Goal: Transaction & Acquisition: Book appointment/travel/reservation

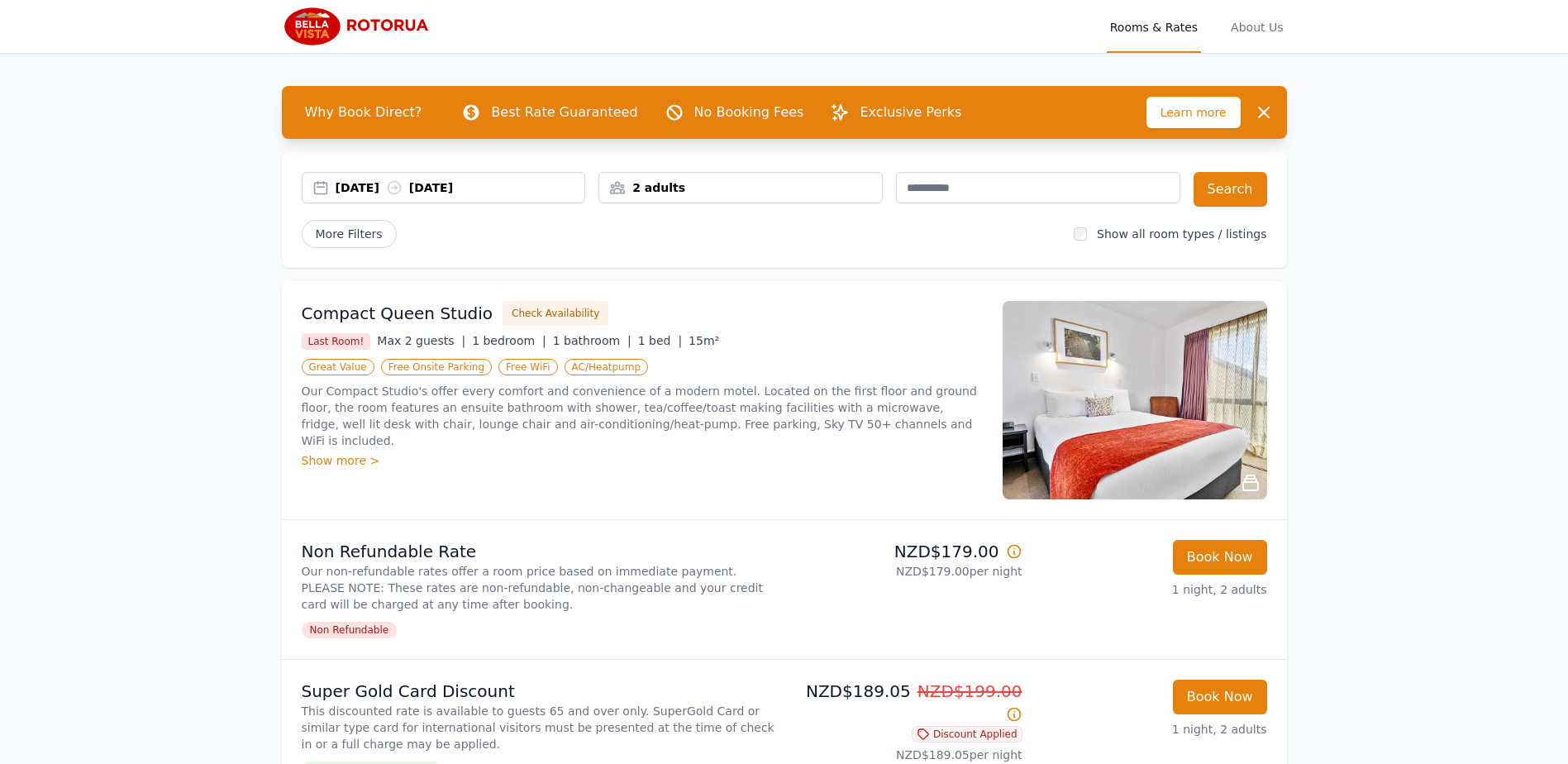
click at [372, 188] on div "[DATE] [DATE]" at bounding box center [460, 188] width 249 height 17
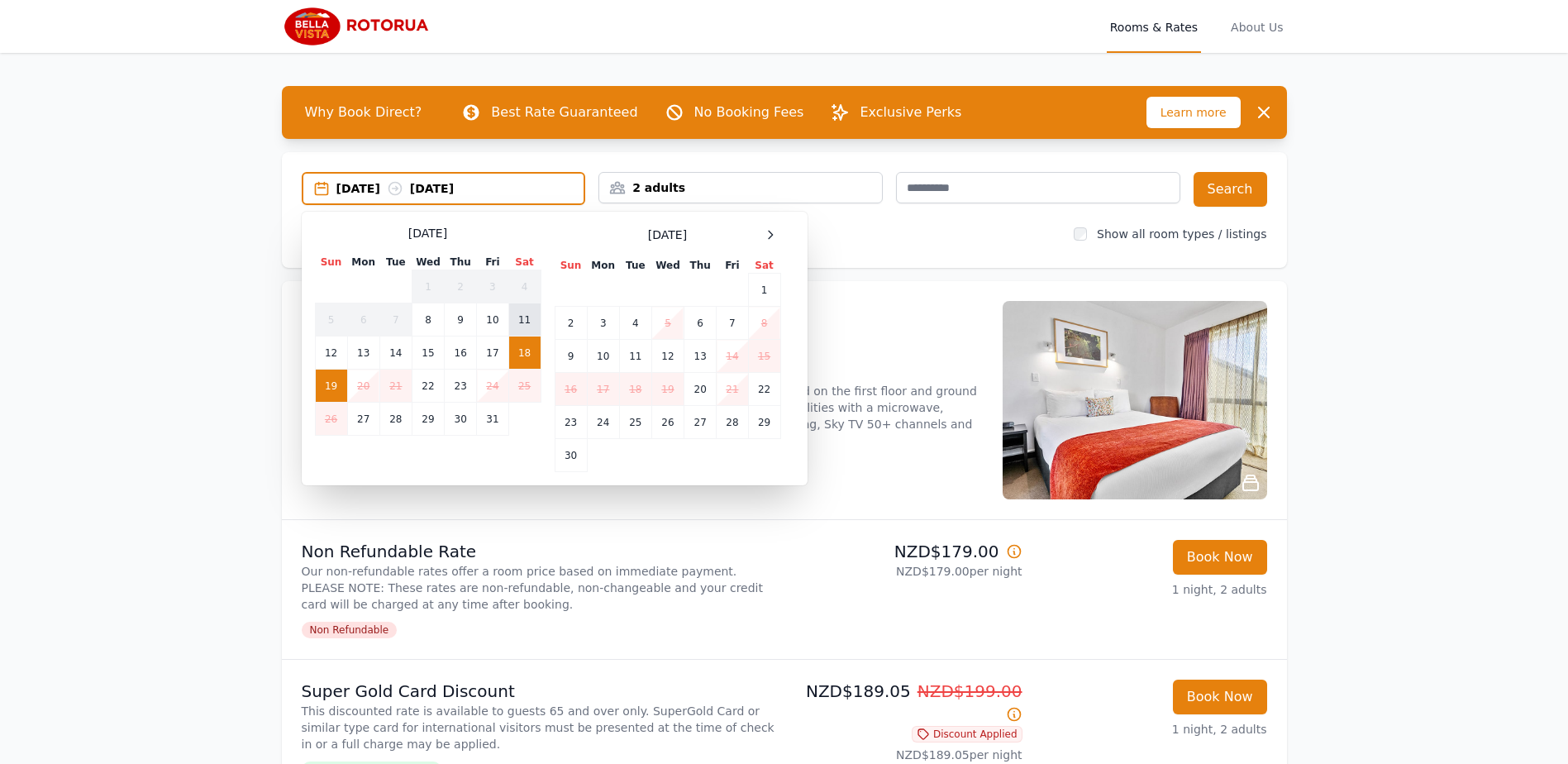
click at [532, 316] on td "11" at bounding box center [524, 320] width 32 height 33
click at [338, 348] on td "12" at bounding box center [331, 353] width 32 height 33
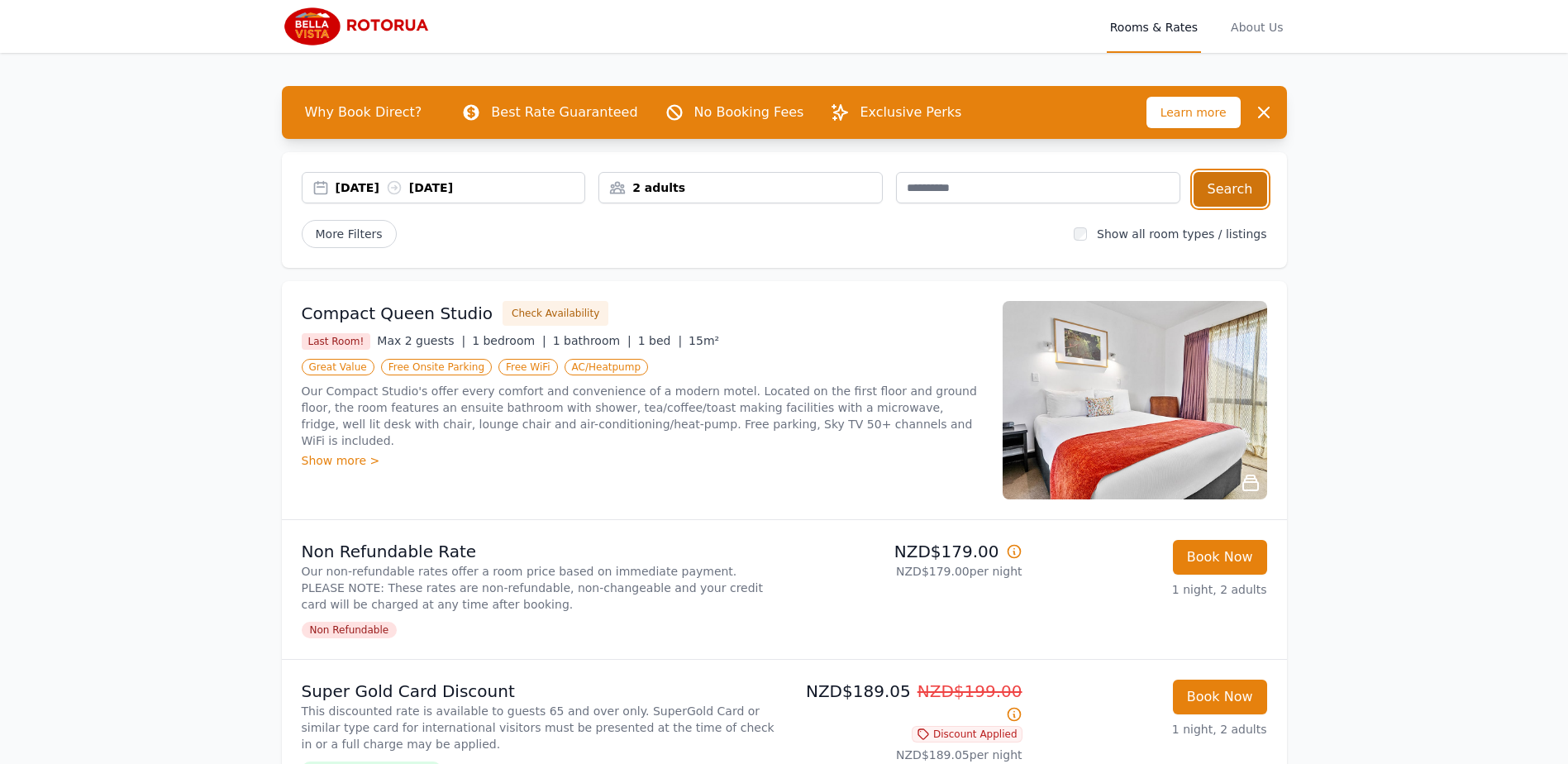
click at [1236, 192] on button "Search" at bounding box center [1231, 189] width 74 height 35
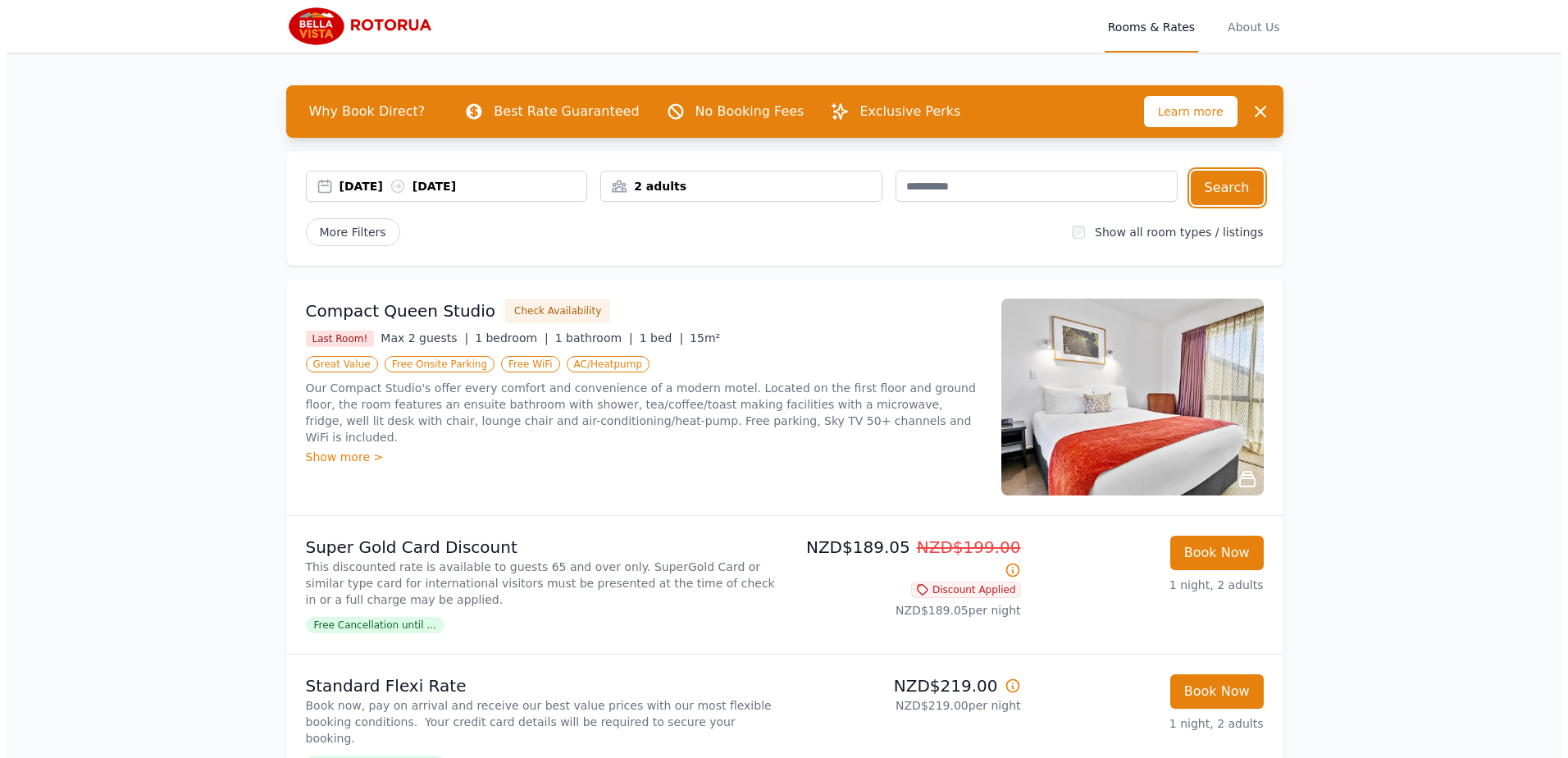
scroll to position [383, 0]
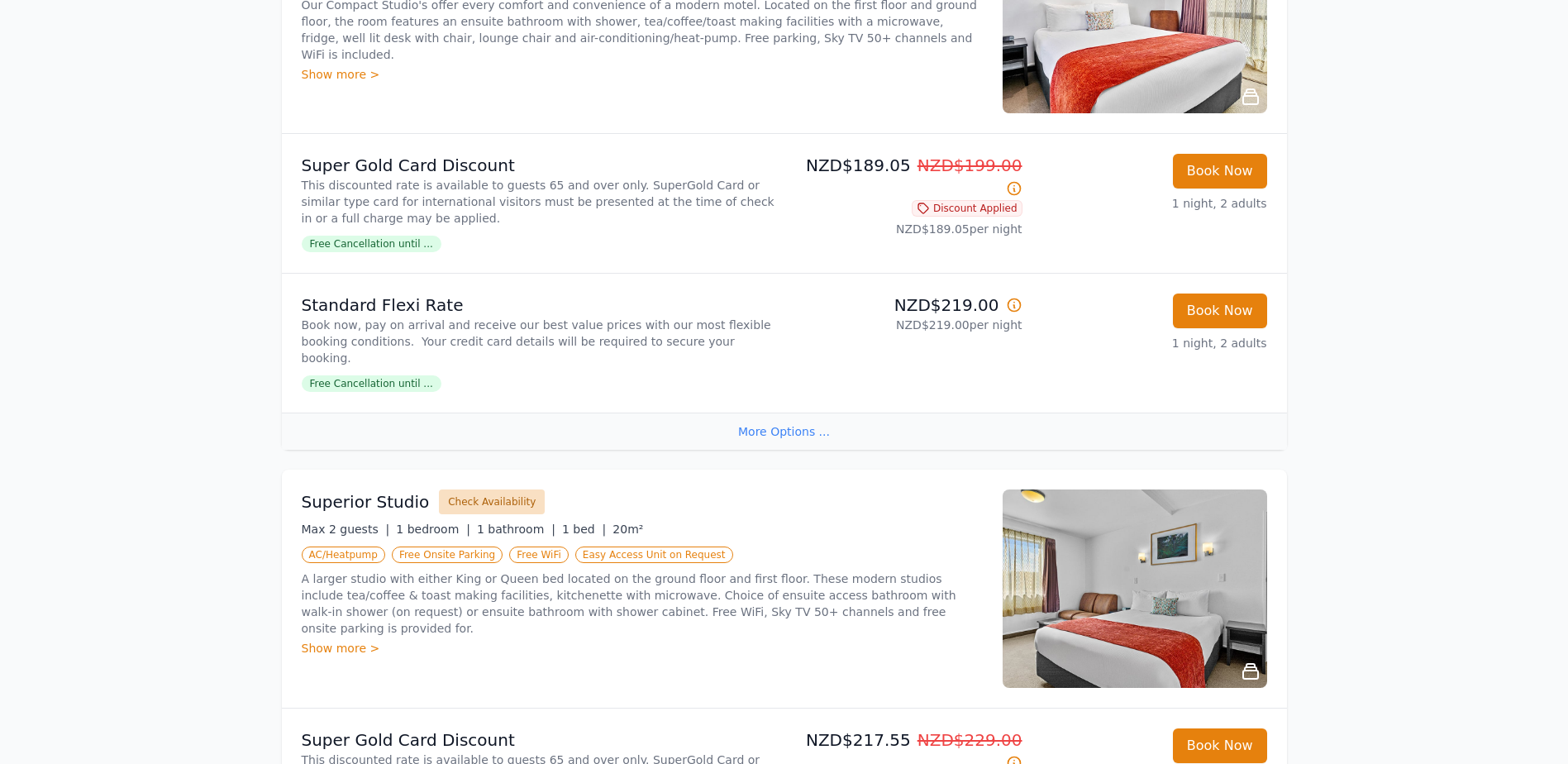
click at [504, 490] on button "Check Availability" at bounding box center [492, 502] width 106 height 25
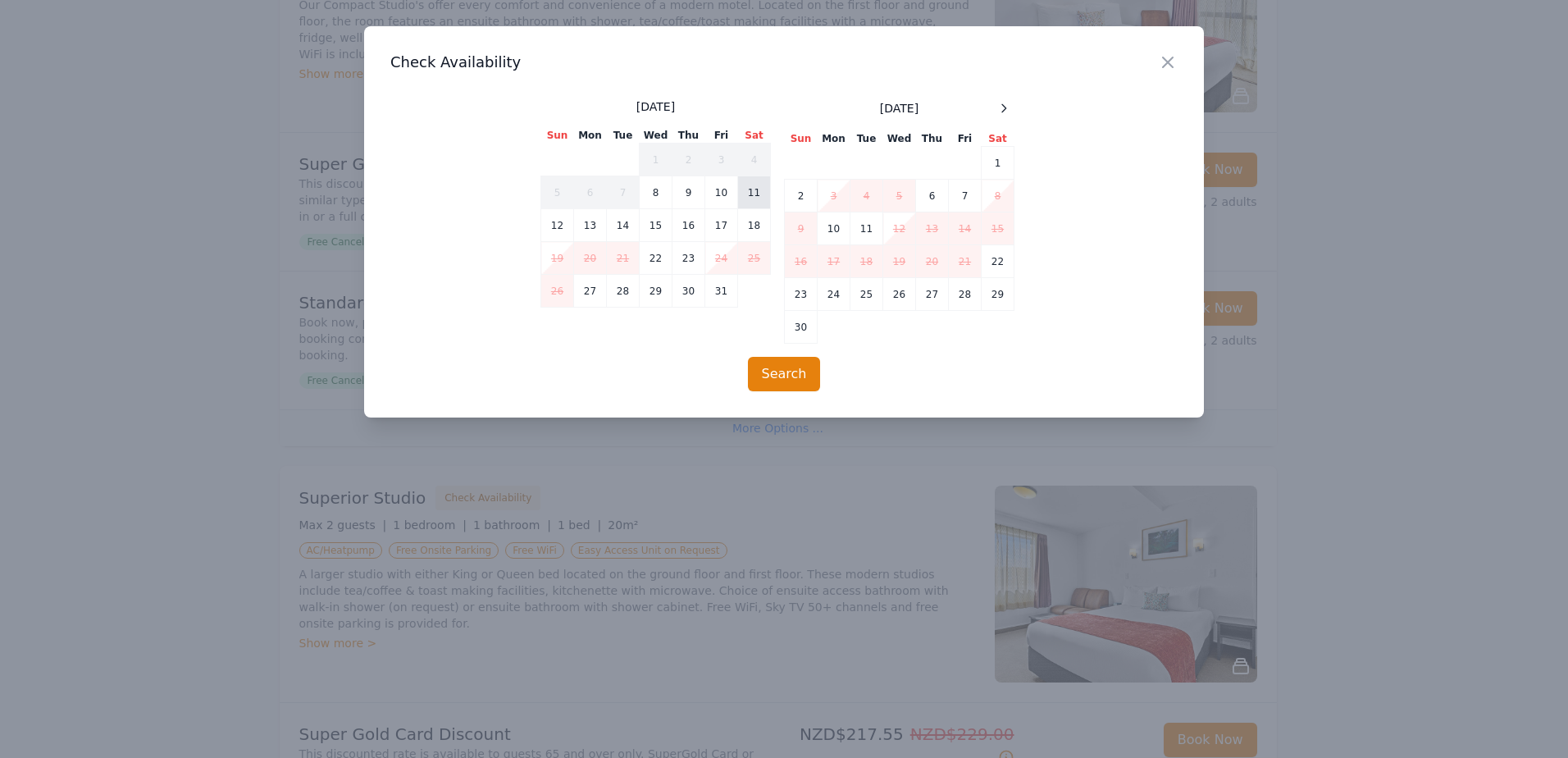
click at [762, 187] on td "11" at bounding box center [754, 192] width 33 height 33
click at [562, 225] on td "12" at bounding box center [557, 225] width 33 height 33
click at [773, 378] on button "Search" at bounding box center [784, 374] width 73 height 35
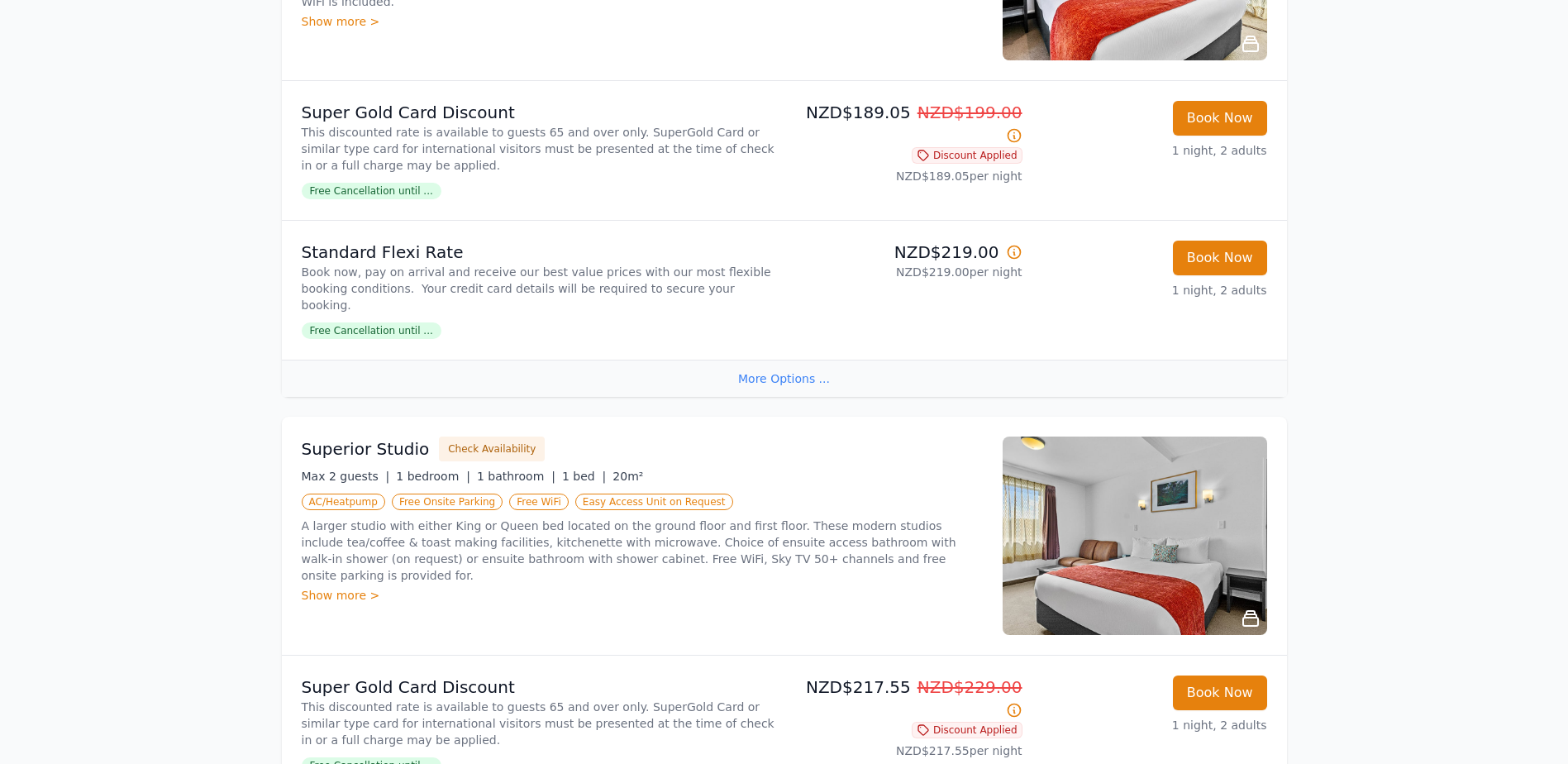
scroll to position [771, 0]
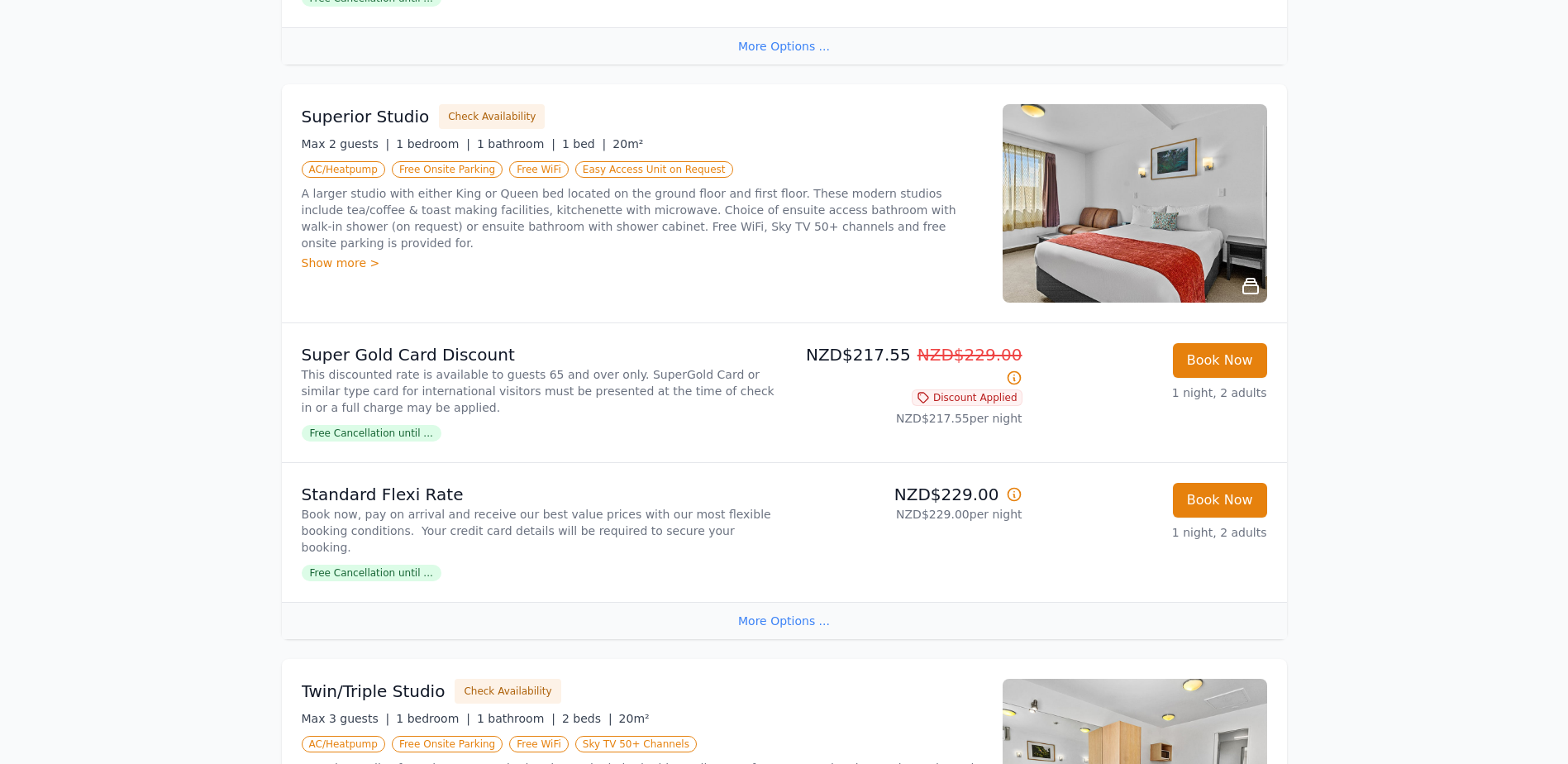
click at [327, 255] on div "Show more >" at bounding box center [642, 263] width 681 height 17
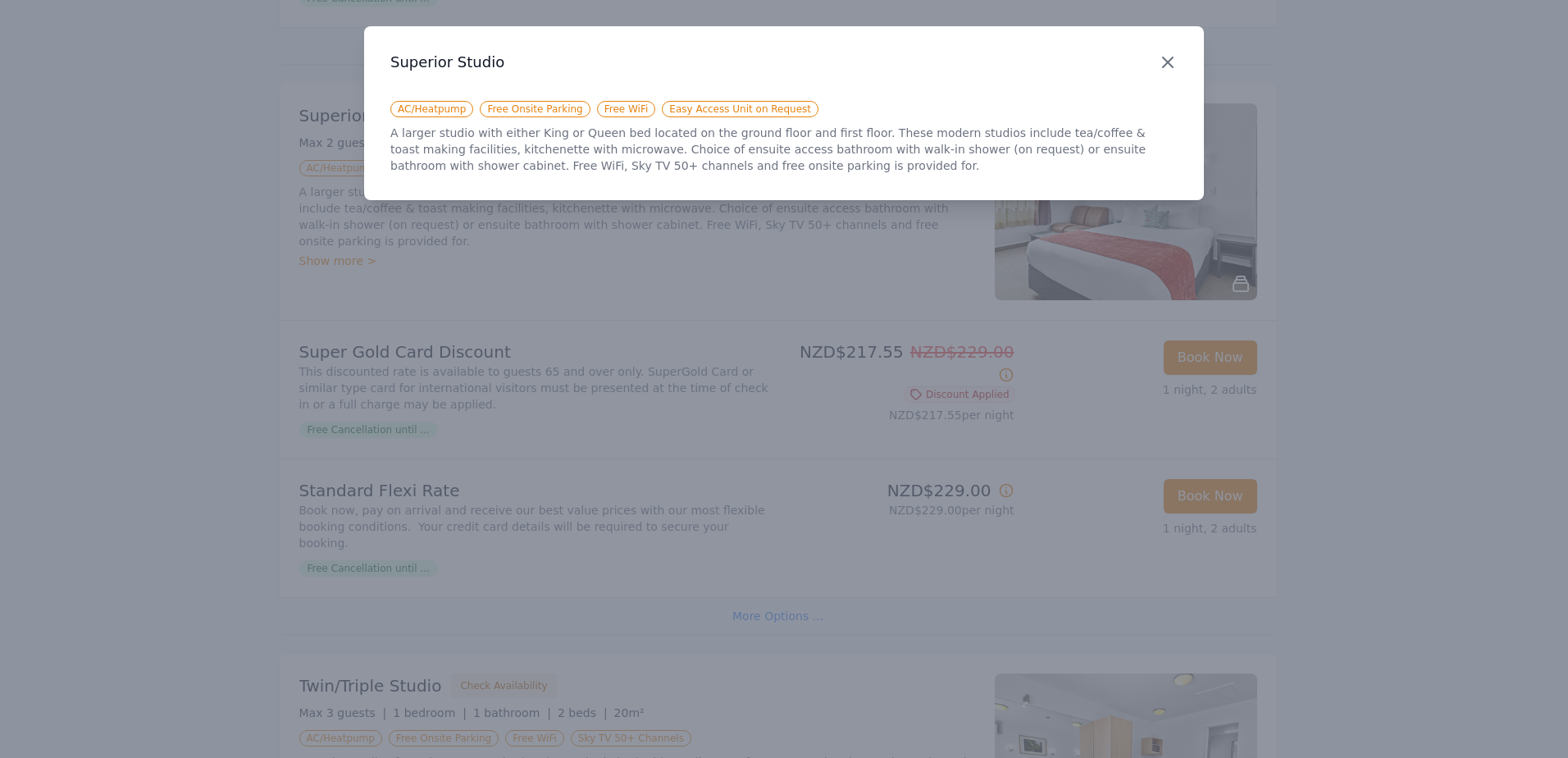
click at [1163, 60] on icon "button" at bounding box center [1167, 61] width 19 height 19
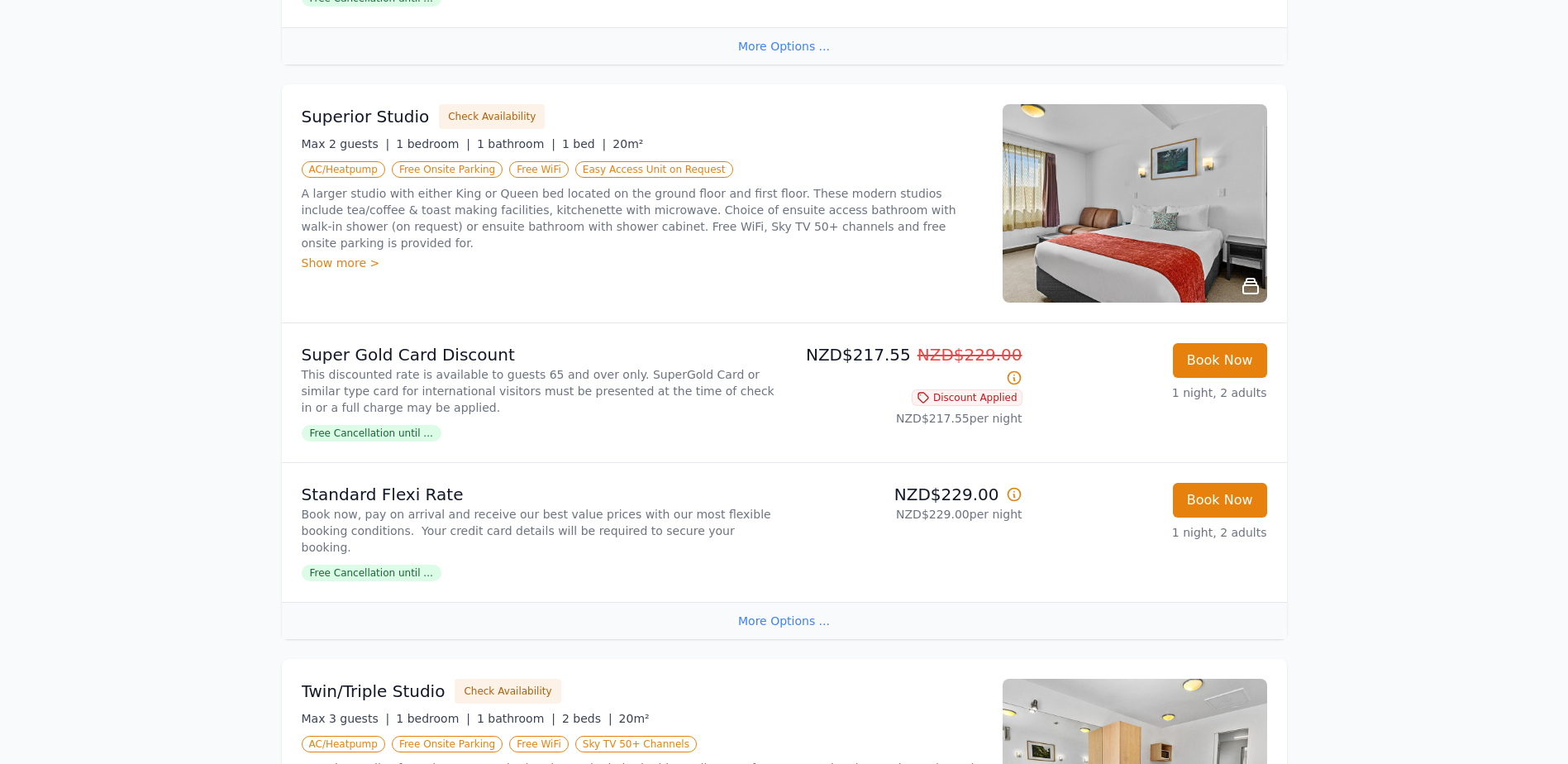
click at [1129, 219] on img at bounding box center [1135, 203] width 264 height 199
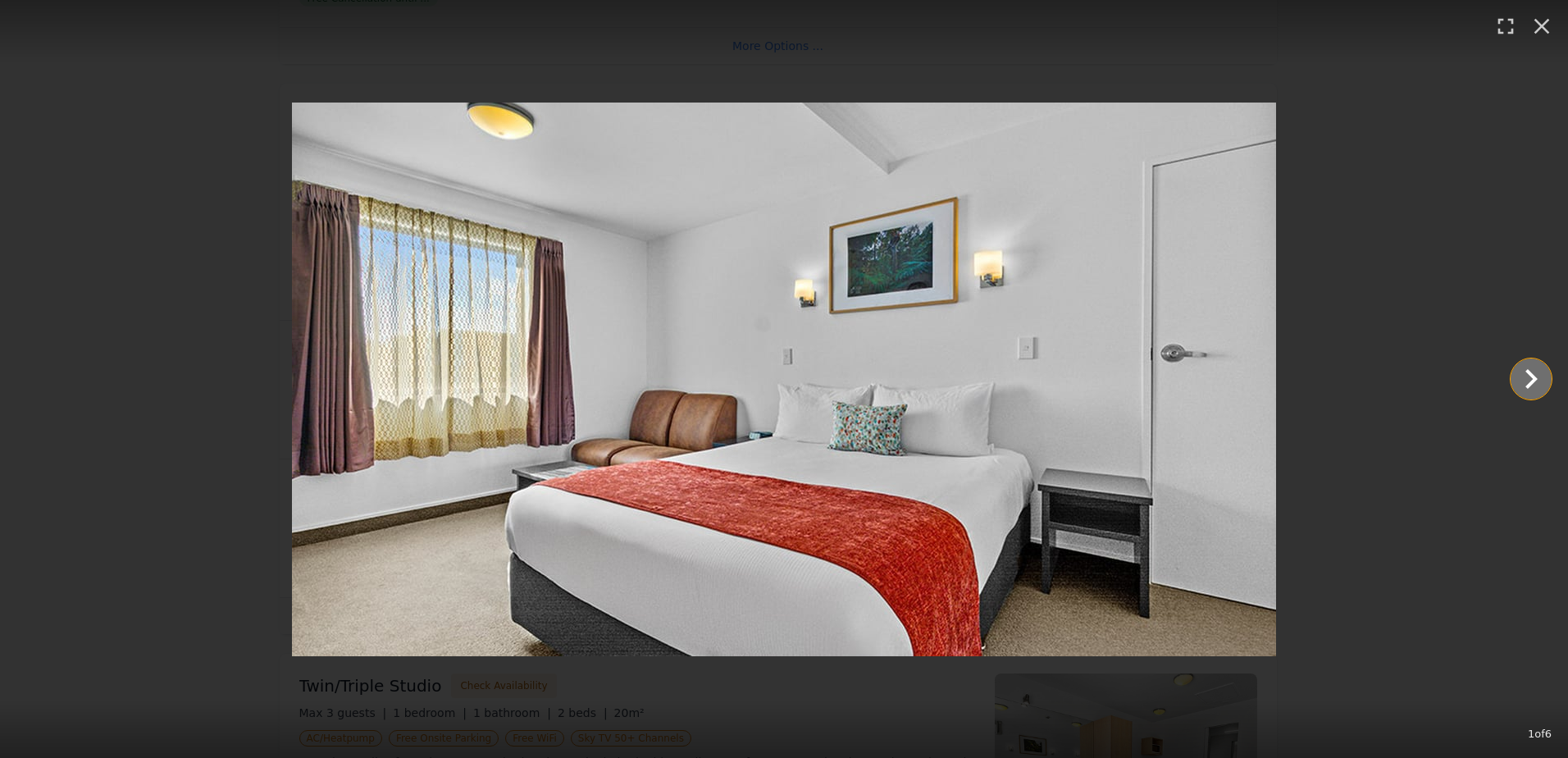
click at [1519, 378] on icon "Show slide 2 of 6" at bounding box center [1530, 379] width 39 height 39
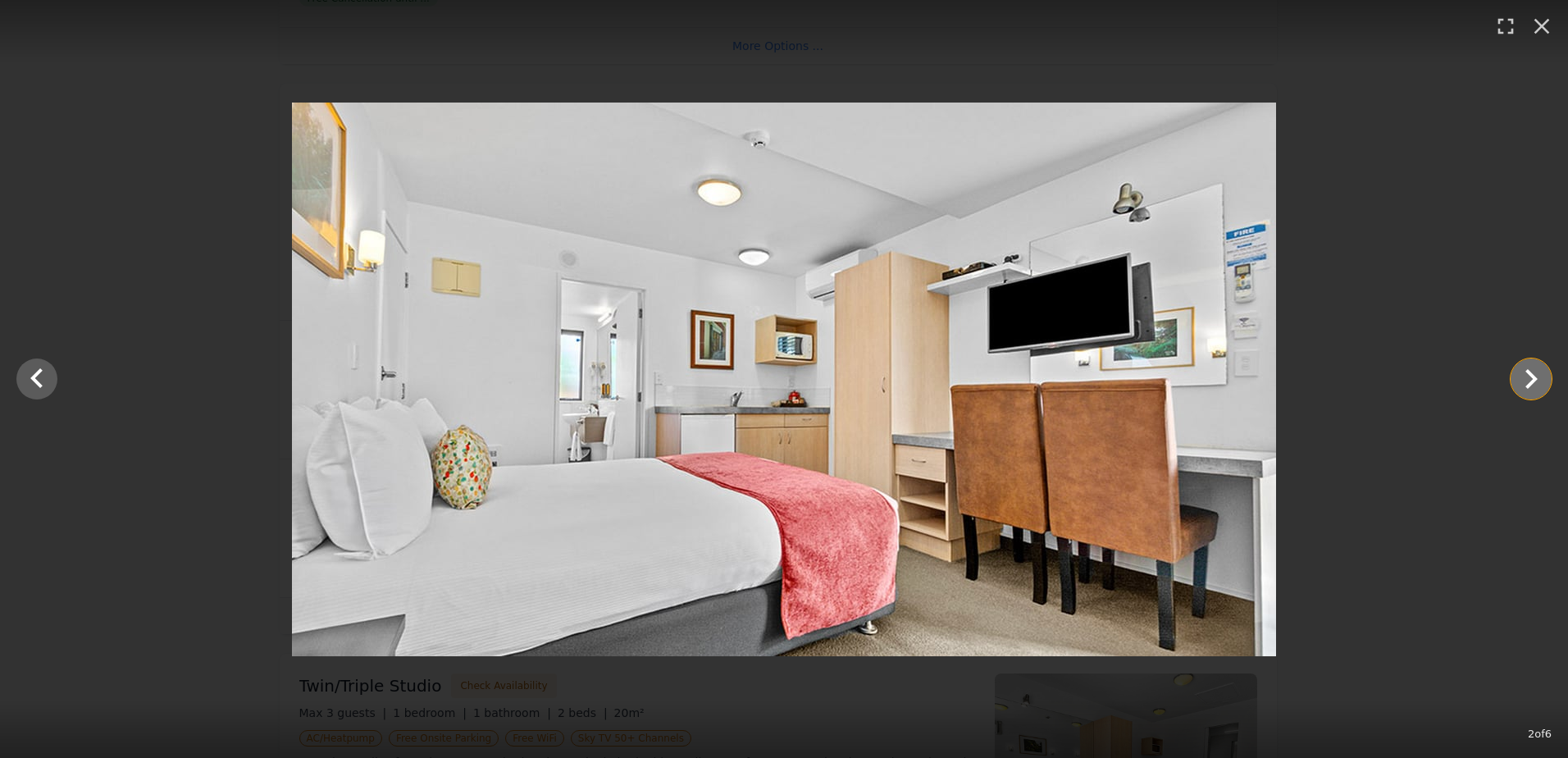
click at [1519, 378] on icon "Show slide 3 of 6" at bounding box center [1530, 379] width 39 height 39
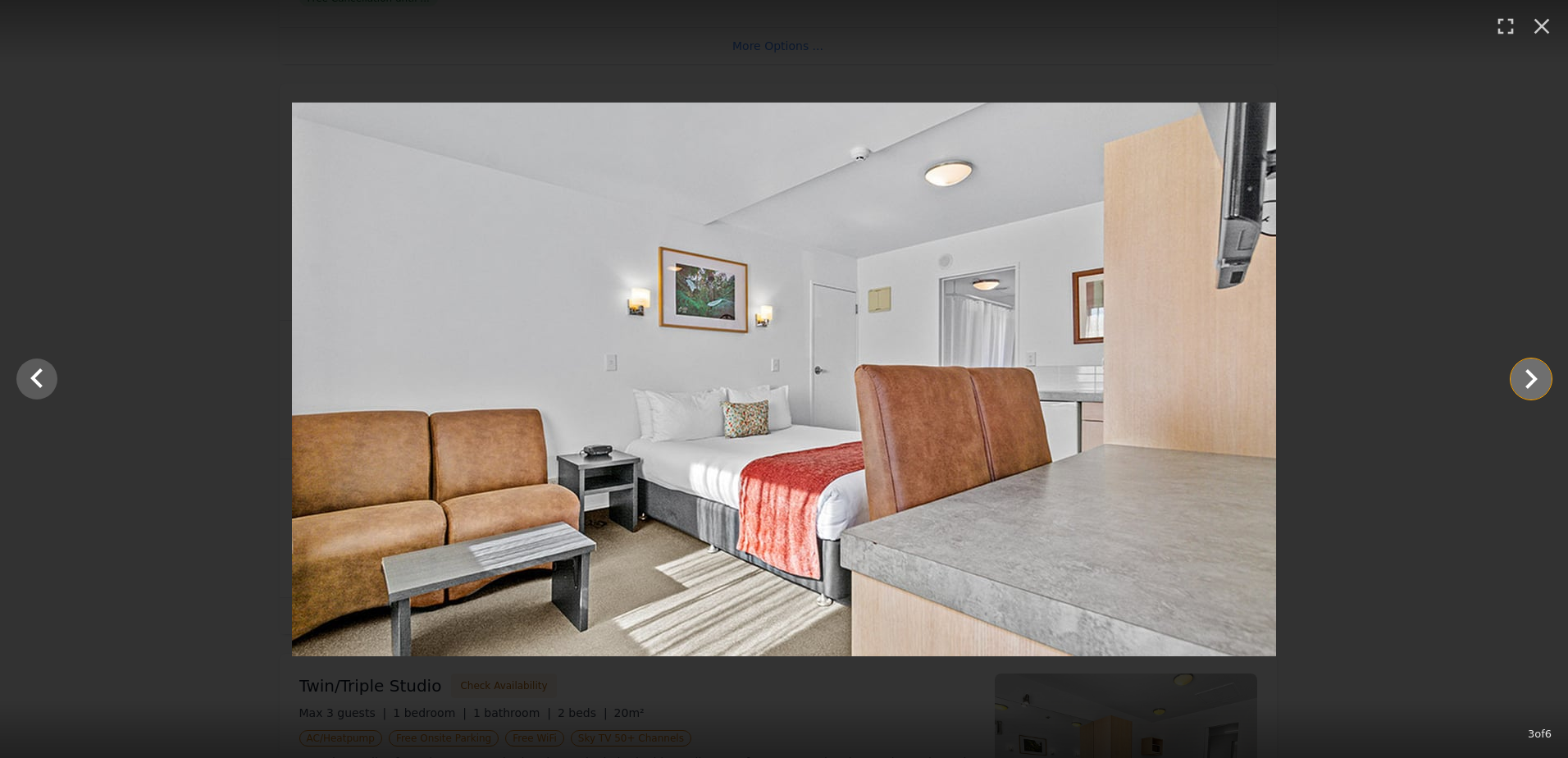
click at [1519, 378] on icon "Show slide 4 of 6" at bounding box center [1530, 379] width 39 height 39
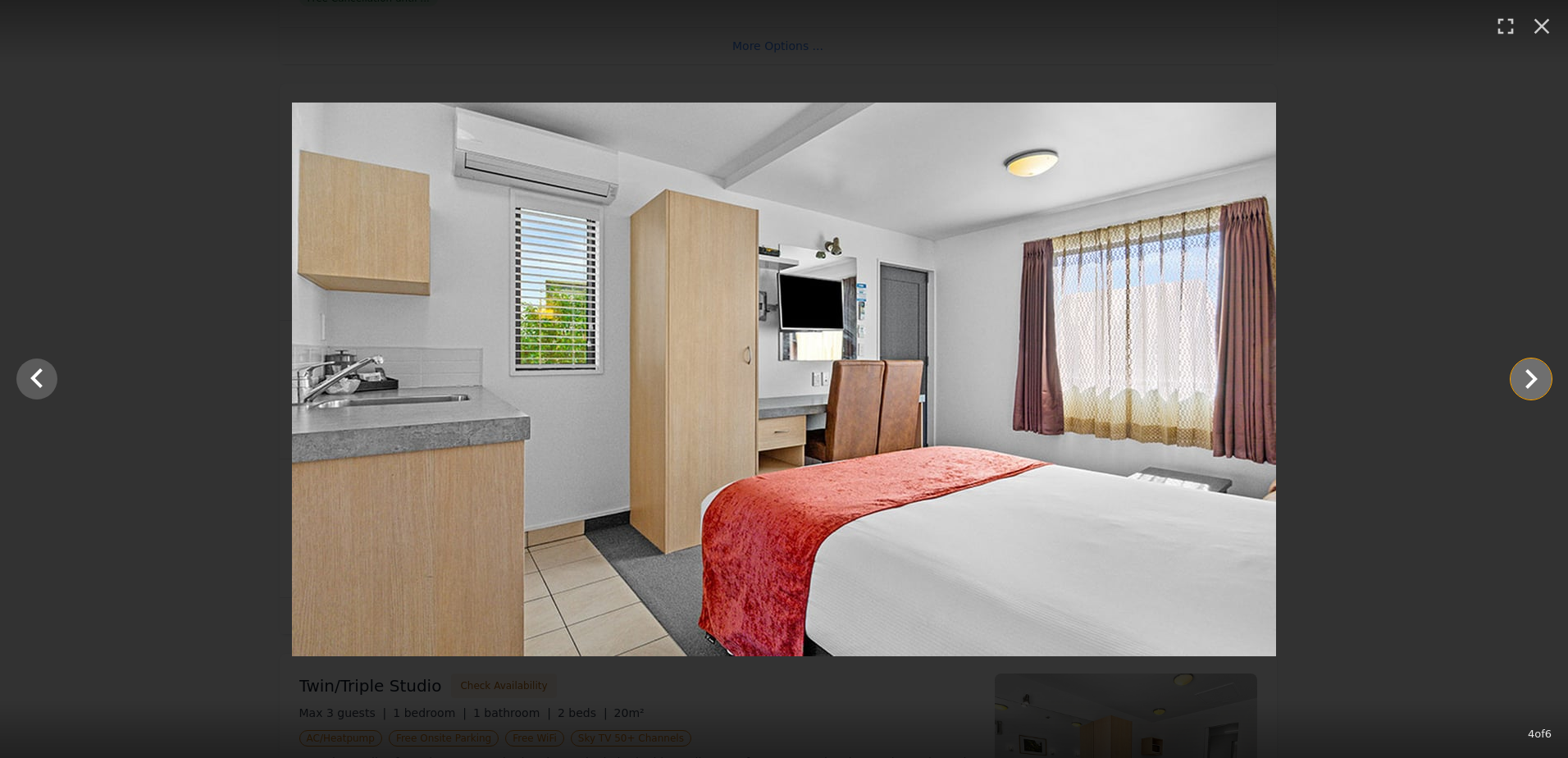
click at [1519, 378] on icon "Show slide 5 of 6" at bounding box center [1530, 379] width 39 height 39
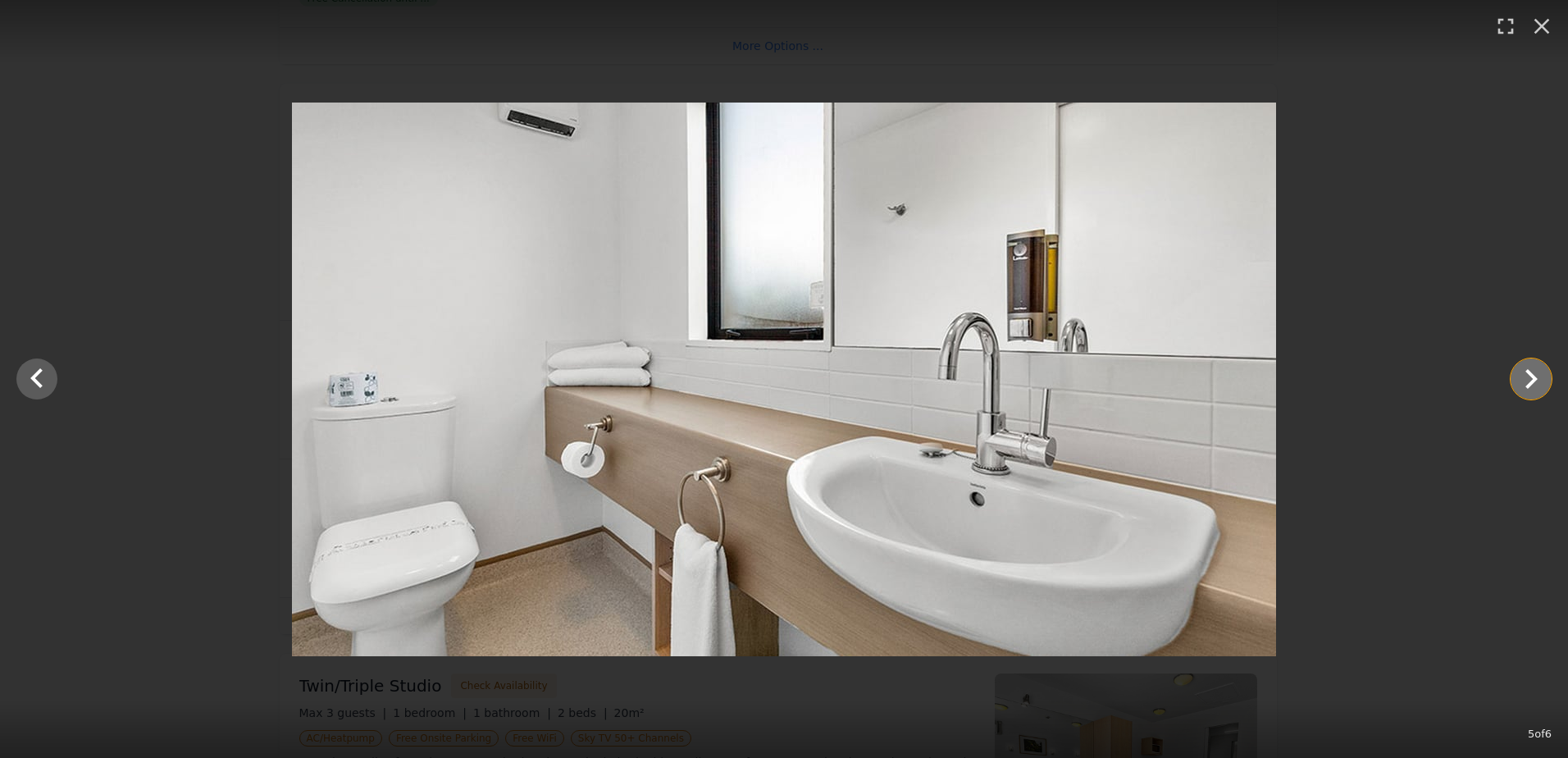
click at [1519, 378] on icon "Show slide 6 of 6" at bounding box center [1530, 379] width 39 height 39
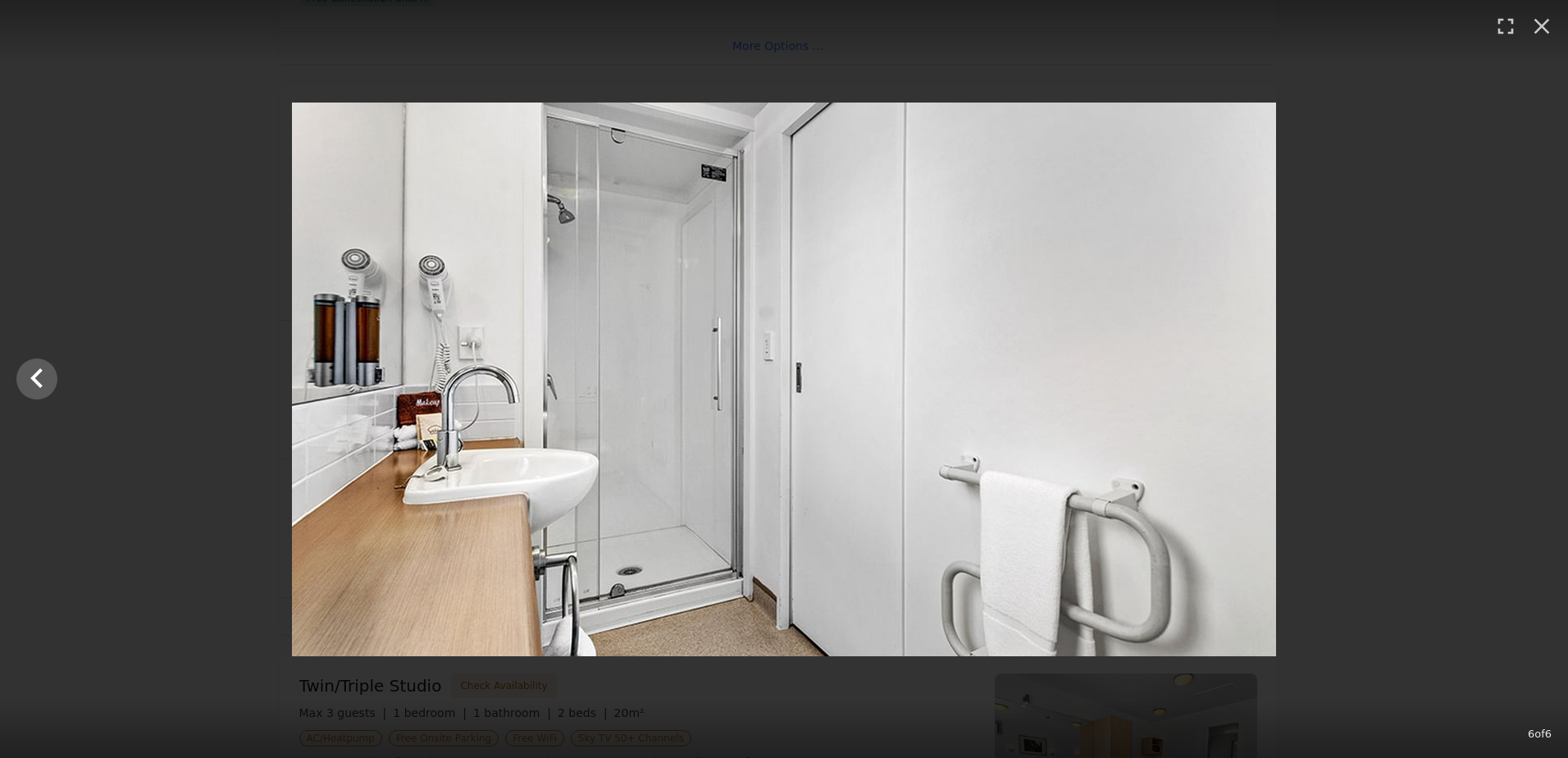
click at [1519, 378] on div at bounding box center [784, 379] width 1568 height 554
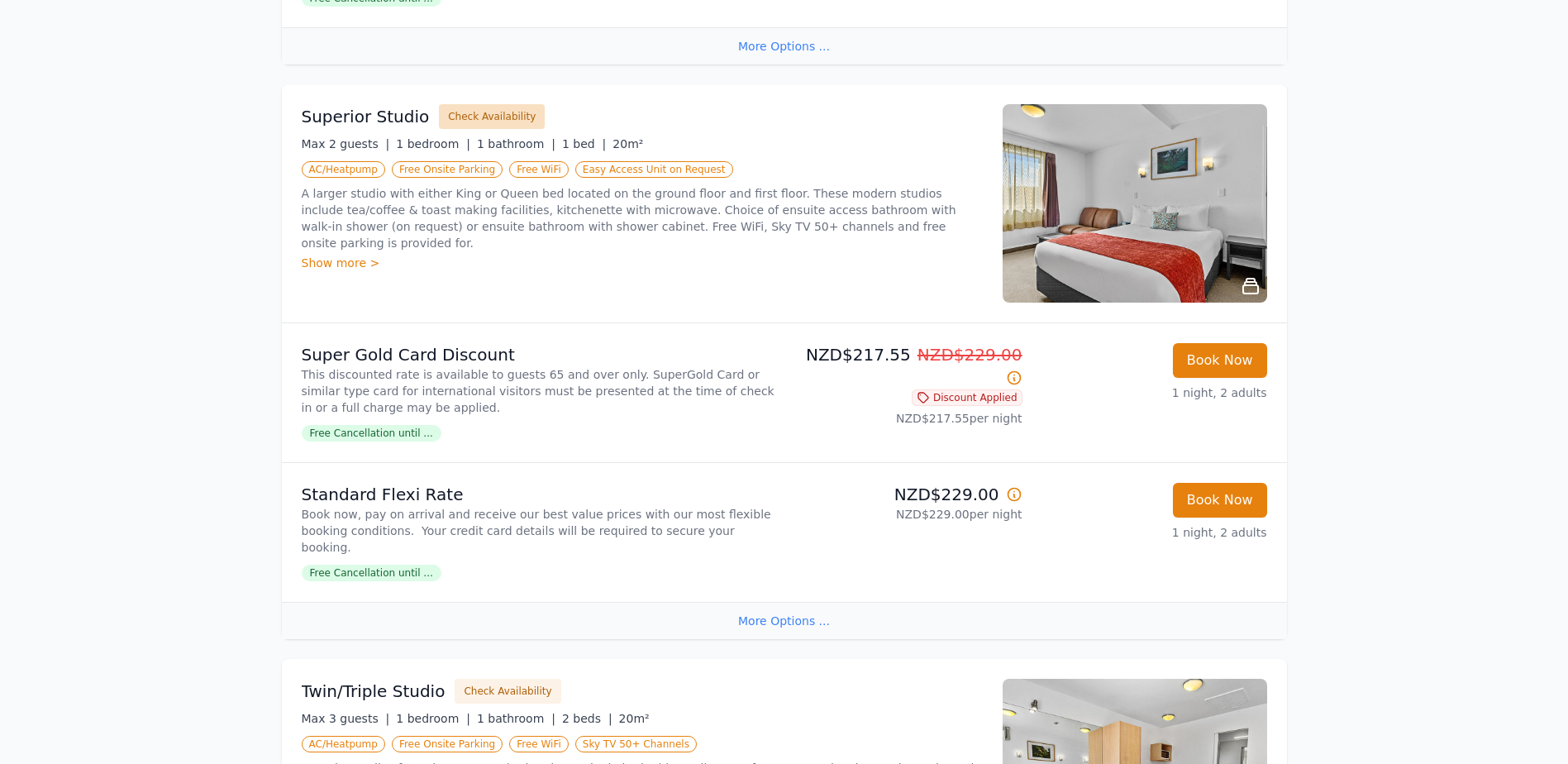
click at [454, 104] on button "Check Availability" at bounding box center [492, 116] width 106 height 25
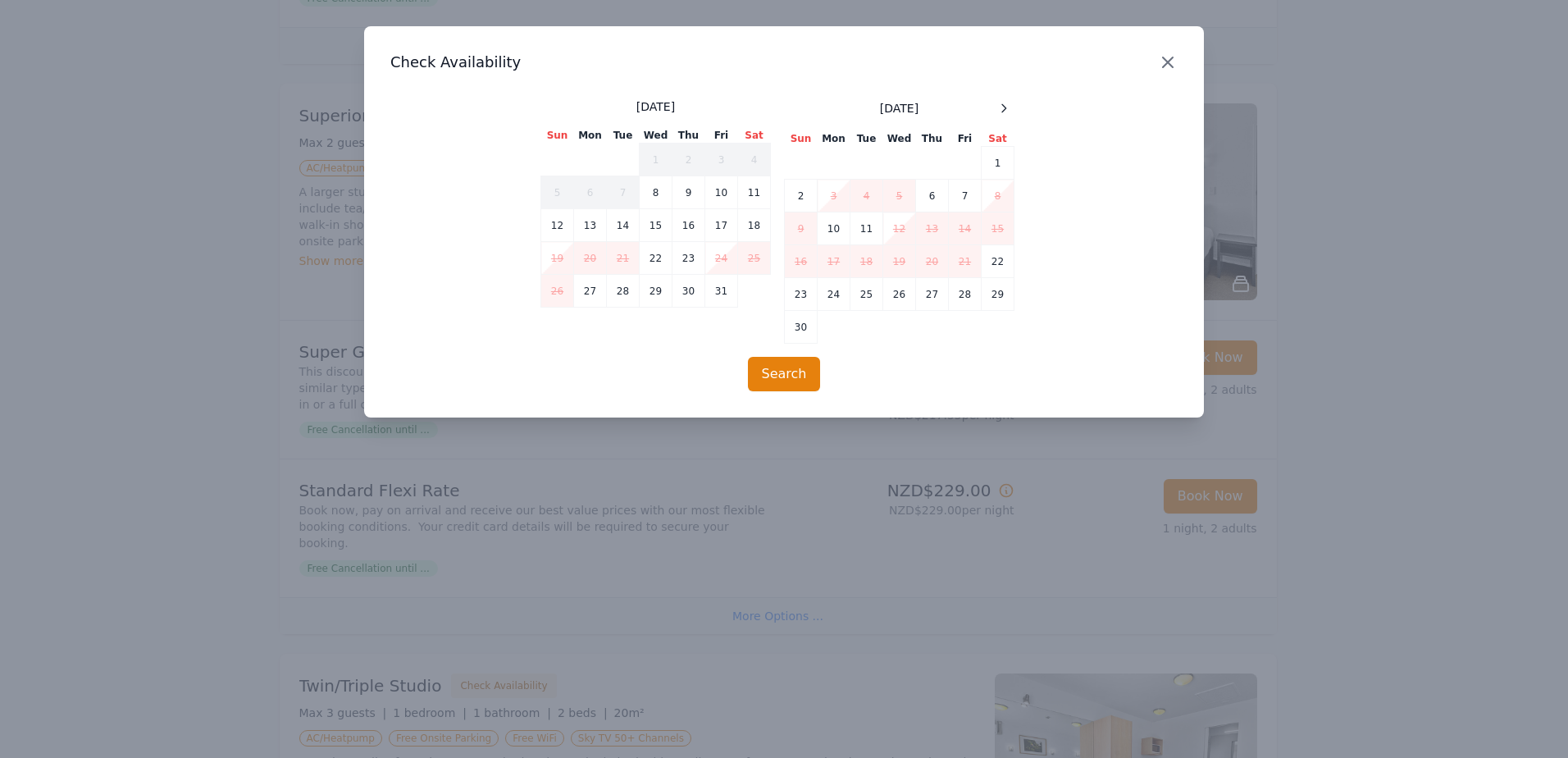
click at [1163, 61] on icon "button" at bounding box center [1167, 61] width 19 height 19
